Goal: Information Seeking & Learning: Learn about a topic

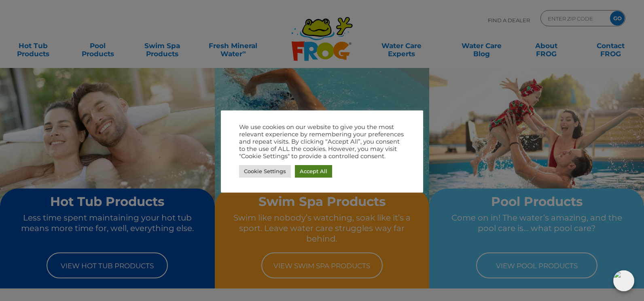
click at [316, 170] on link "Accept All" at bounding box center [313, 171] width 37 height 13
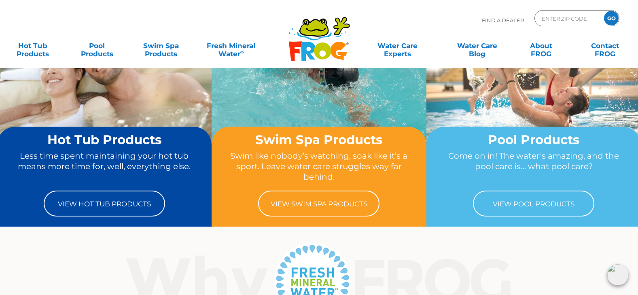
scroll to position [81, 0]
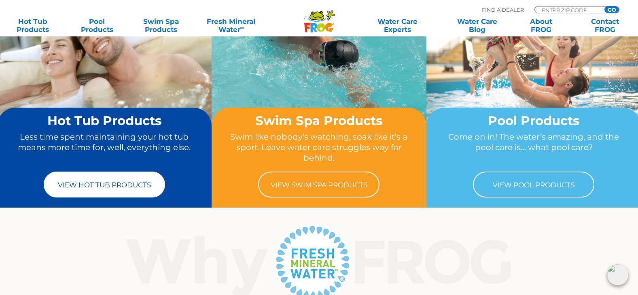
click at [107, 187] on link "View Hot Tub Products" at bounding box center [104, 185] width 121 height 26
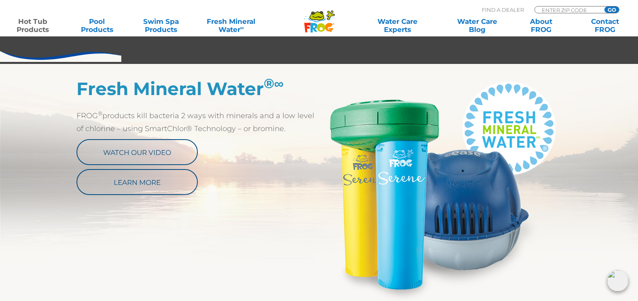
scroll to position [445, 0]
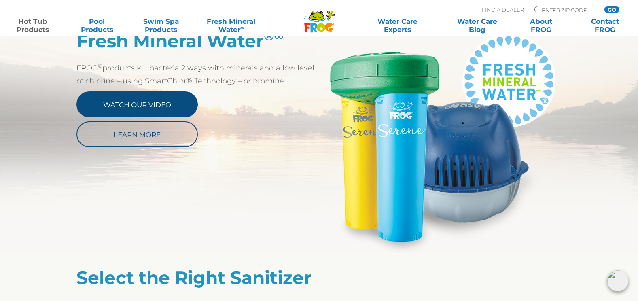
click at [134, 102] on link "Watch Our Video" at bounding box center [136, 104] width 121 height 26
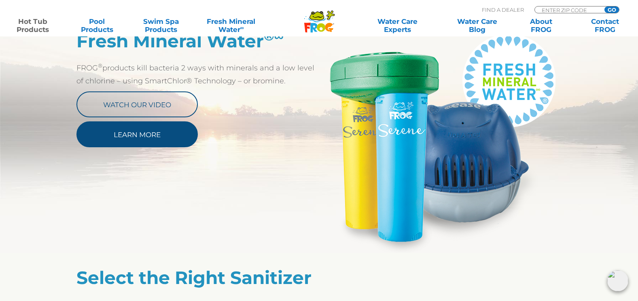
click at [149, 134] on link "Learn More" at bounding box center [136, 134] width 121 height 26
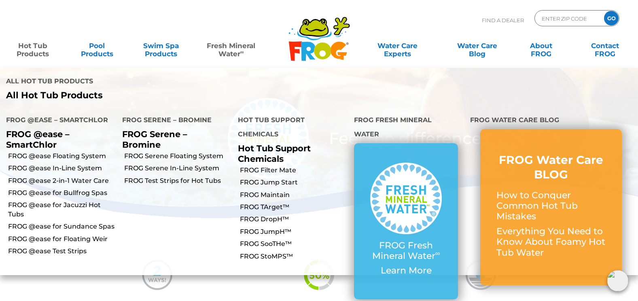
click at [33, 49] on link "Hot Tub Products" at bounding box center [33, 46] width 50 height 16
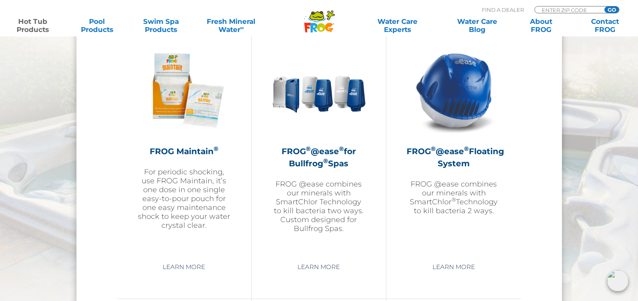
scroll to position [931, 0]
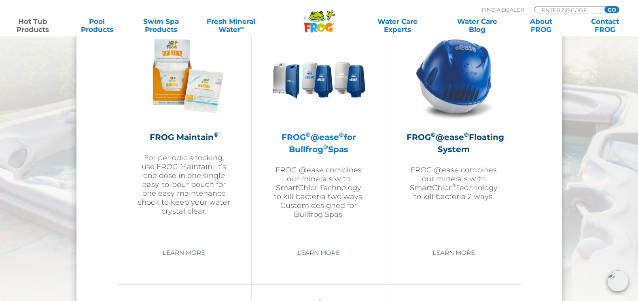
click at [332, 195] on p "FROG @ease combines our minerals with SmartChlor Technology to kill bacteria tw…" at bounding box center [319, 192] width 94 height 53
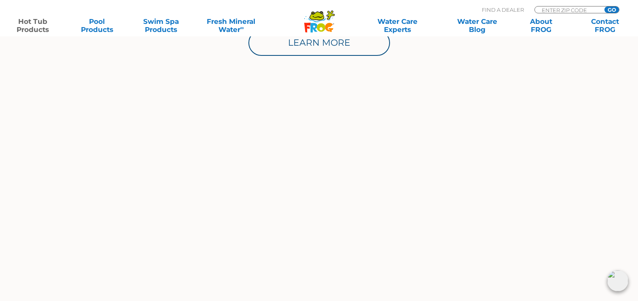
scroll to position [607, 0]
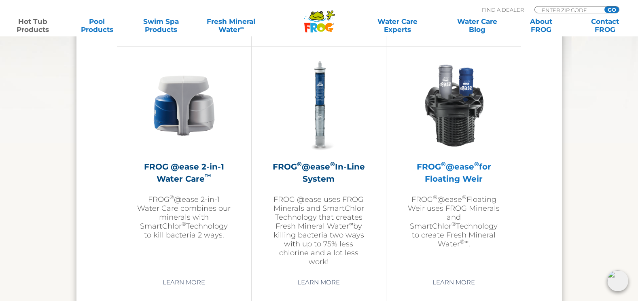
scroll to position [1174, 0]
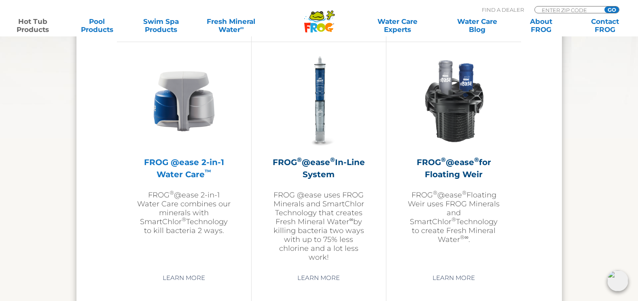
click at [181, 214] on p "FROG ® @ease 2-in-1 Water Care combines our minerals with SmartChlor ® Technolo…" at bounding box center [184, 213] width 94 height 45
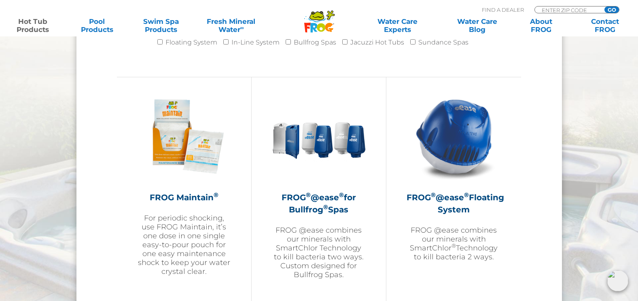
scroll to position [903, 0]
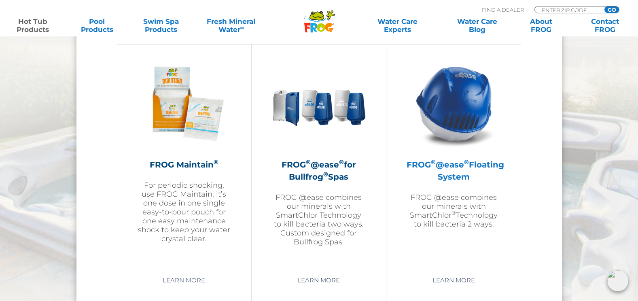
click at [444, 157] on div "FROG ® @ease ® Floating System FROG @ease combines our minerals with SmartChlor…" at bounding box center [454, 143] width 94 height 172
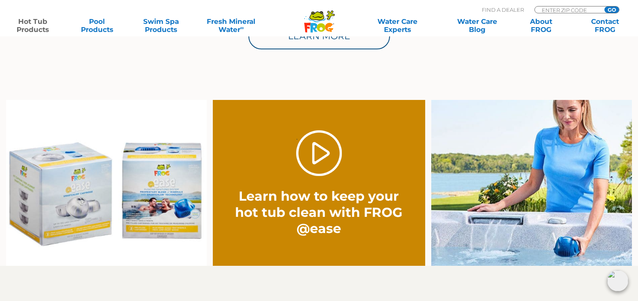
scroll to position [567, 0]
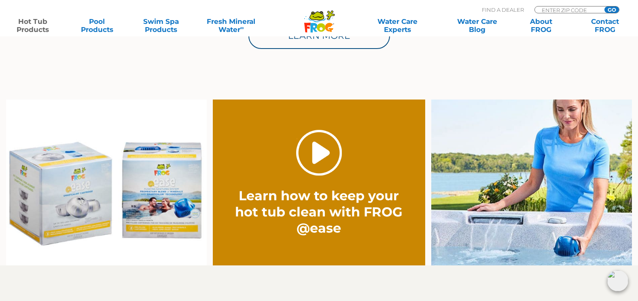
click at [313, 151] on link "." at bounding box center [319, 153] width 46 height 46
